Goal: Information Seeking & Learning: Learn about a topic

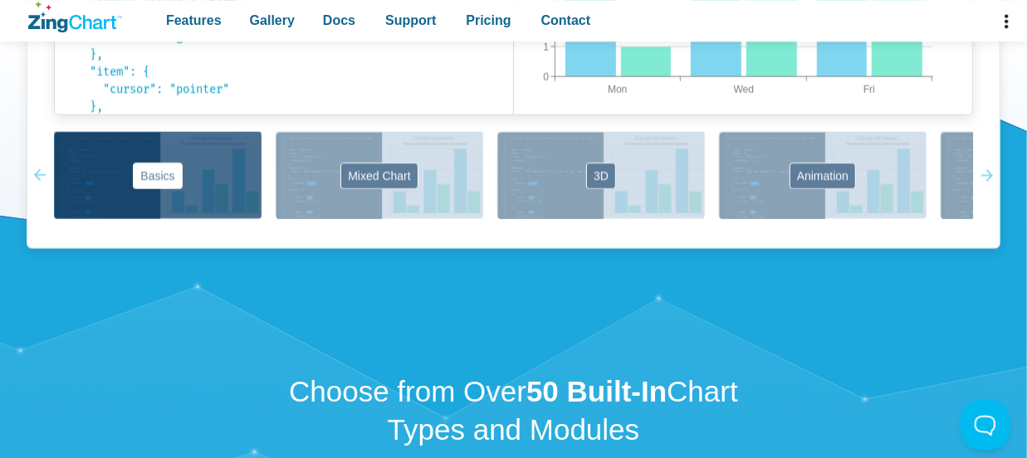
scroll to position [1306, 0]
click at [601, 175] on button "3D" at bounding box center [601, 175] width 208 height 87
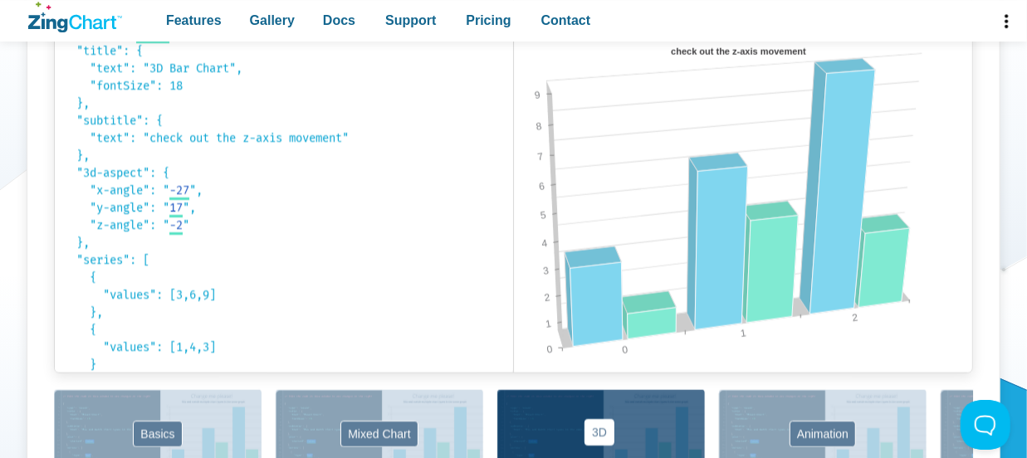
scroll to position [1068, 0]
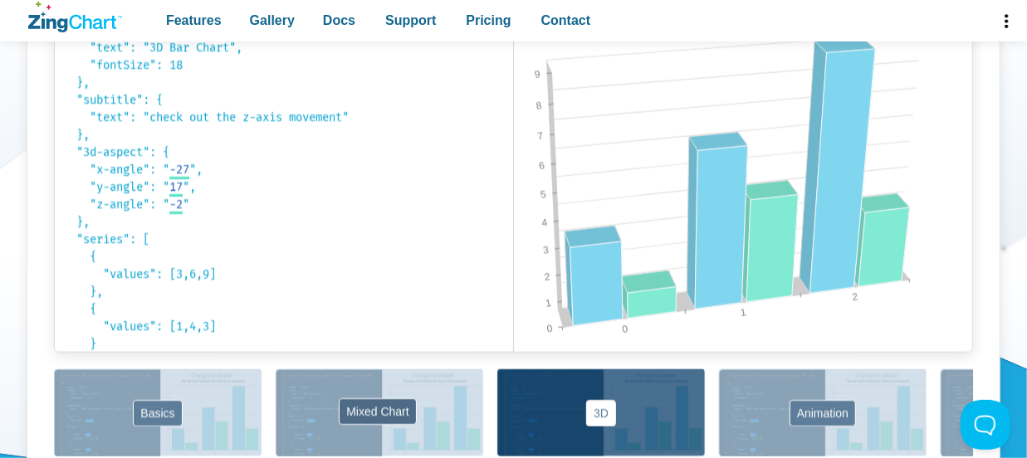
click at [381, 402] on button "Mixed Chart" at bounding box center [380, 412] width 208 height 87
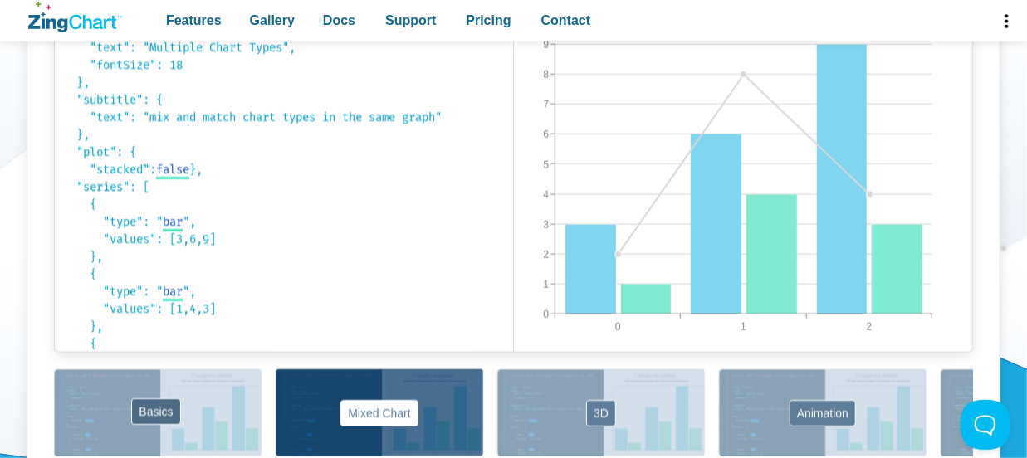
click at [162, 409] on button "Basics" at bounding box center [158, 412] width 208 height 87
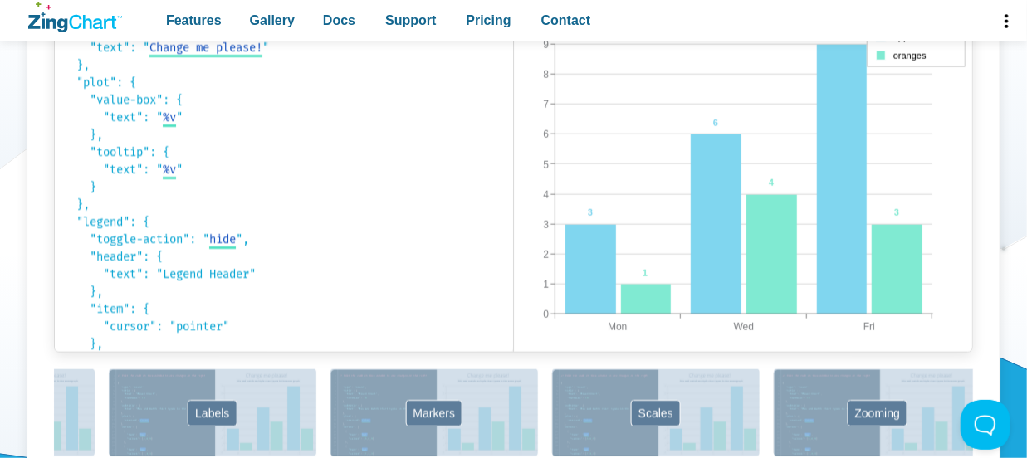
scroll to position [0, 839]
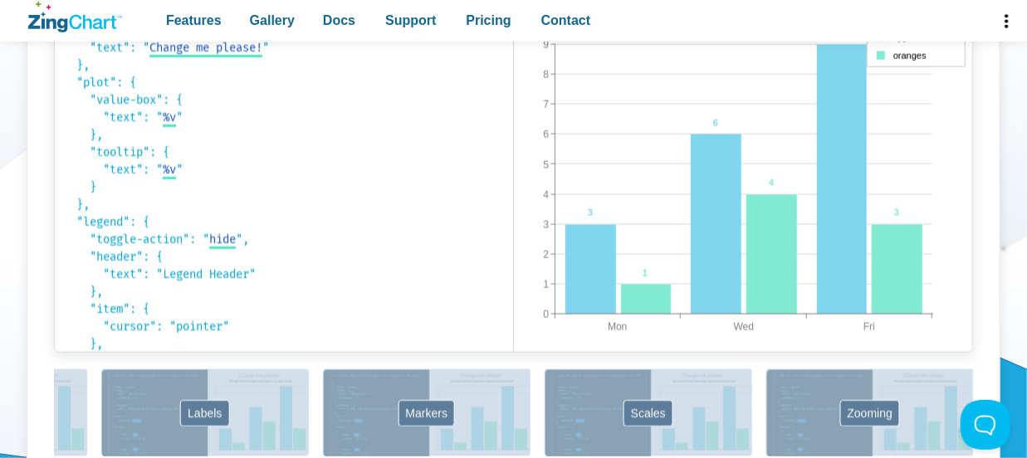
click at [638, 404] on button "Scales" at bounding box center [648, 412] width 208 height 87
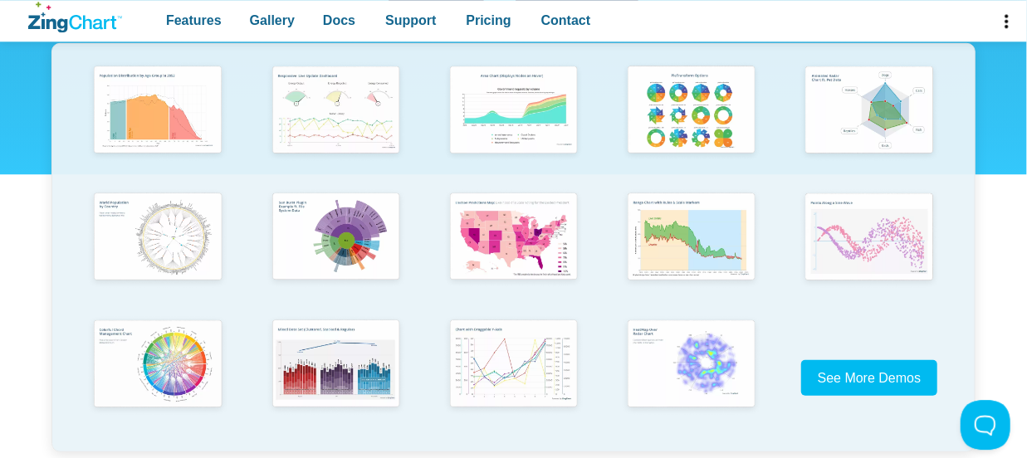
scroll to position [344, 0]
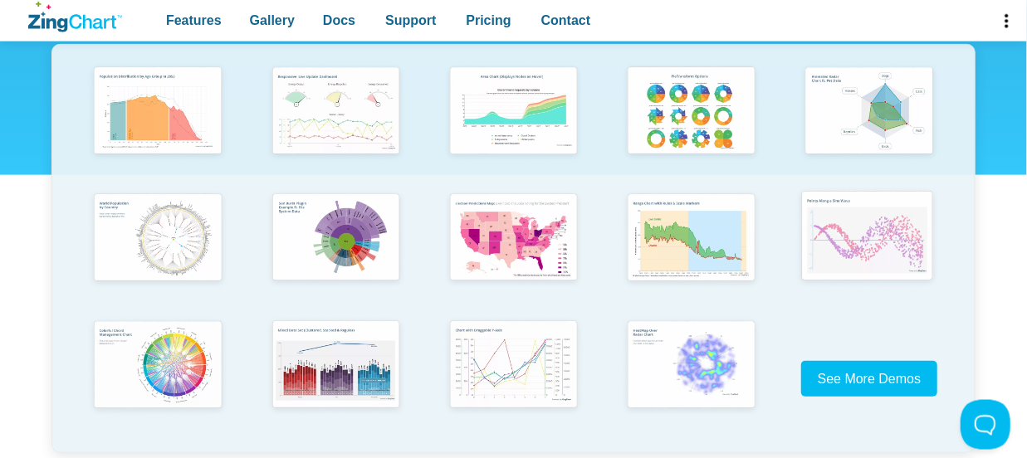
click at [866, 219] on img "App Content" at bounding box center [867, 237] width 147 height 105
click at [709, 374] on img "App Content" at bounding box center [689, 364] width 147 height 105
